Goal: Check status: Check status

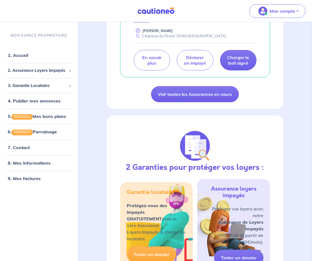
scroll to position [156, 0]
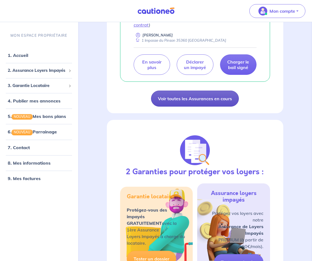
click at [212, 97] on link "Voir toutes les Assurances en cours" at bounding box center [195, 98] width 88 height 16
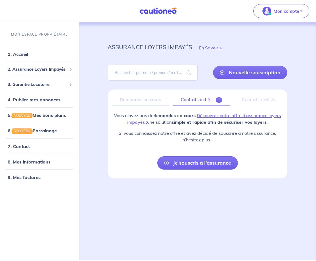
click at [200, 94] on link "Contrats actifs 1" at bounding box center [201, 100] width 57 height 12
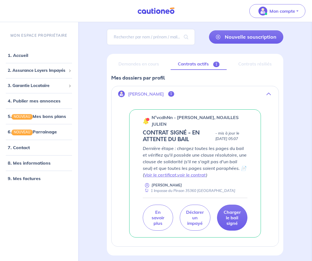
scroll to position [60, 0]
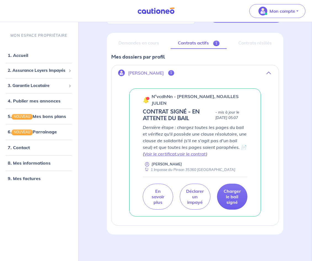
click at [153, 40] on div "Demandes en cours" at bounding box center [138, 43] width 55 height 12
click at [269, 67] on button "[PERSON_NAME] 1" at bounding box center [194, 72] width 167 height 13
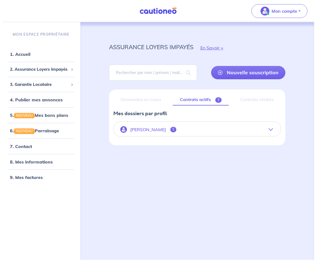
scroll to position [0, 0]
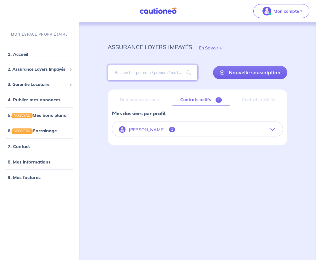
click at [133, 74] on input "search" at bounding box center [153, 73] width 90 height 16
